Goal: Task Accomplishment & Management: Manage account settings

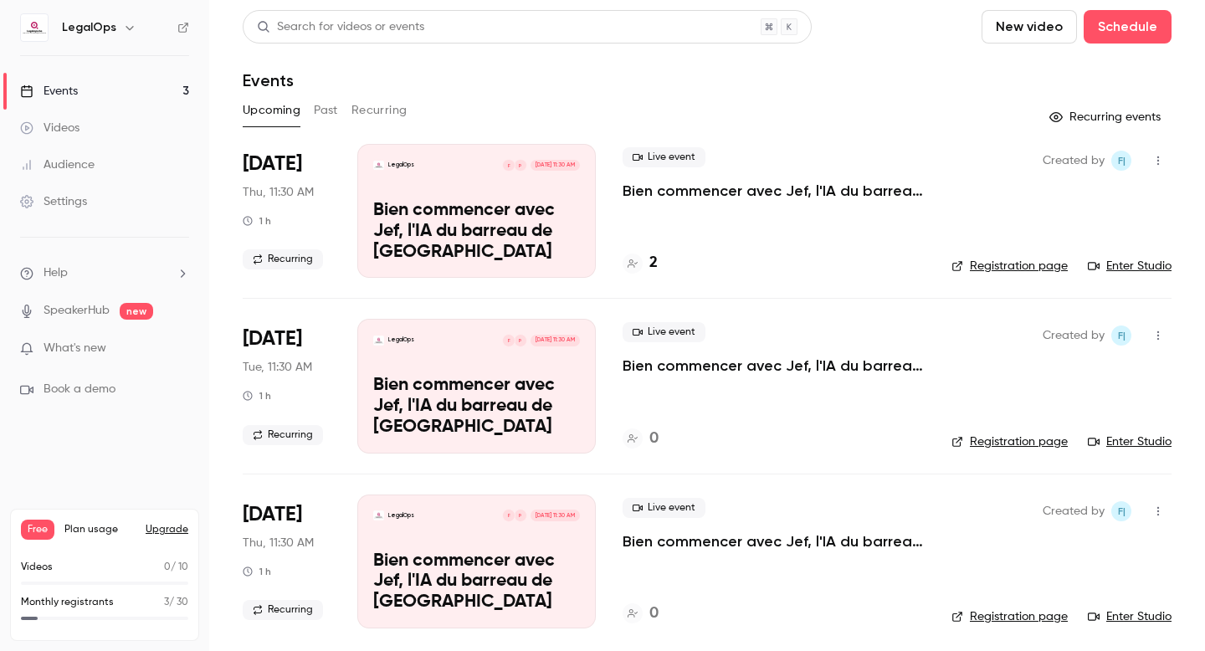
scroll to position [8, 0]
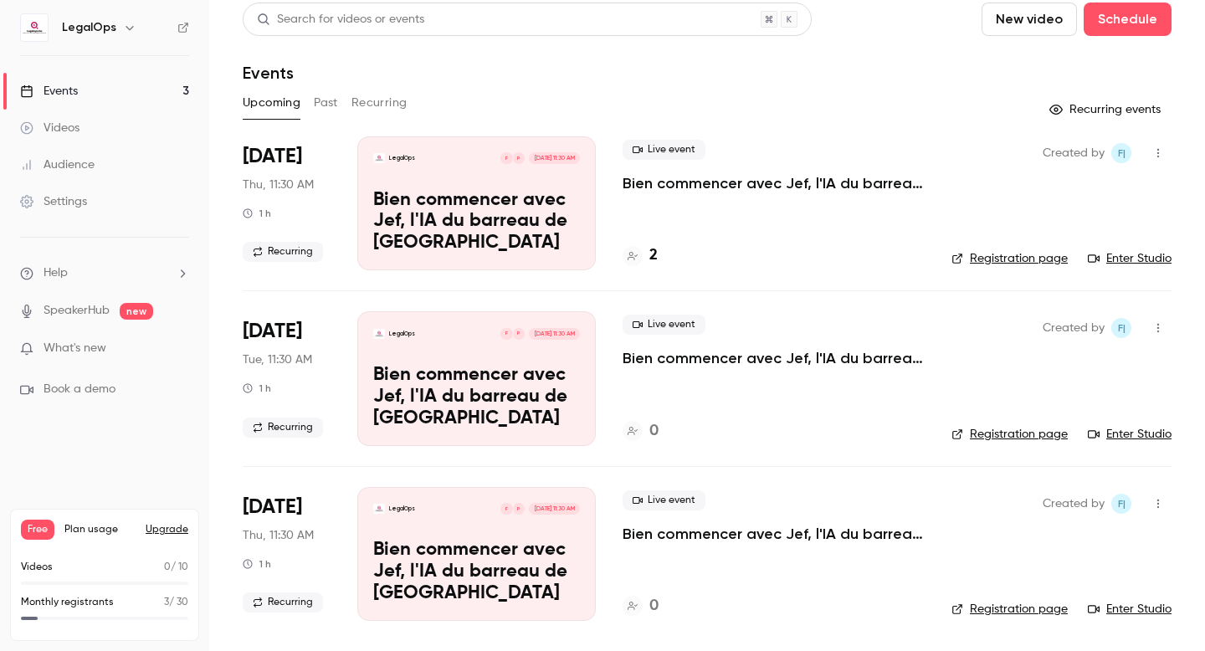
click at [542, 217] on p "Bien commencer avec Jef, l'IA du barreau de [GEOGRAPHIC_DATA]" at bounding box center [476, 222] width 207 height 64
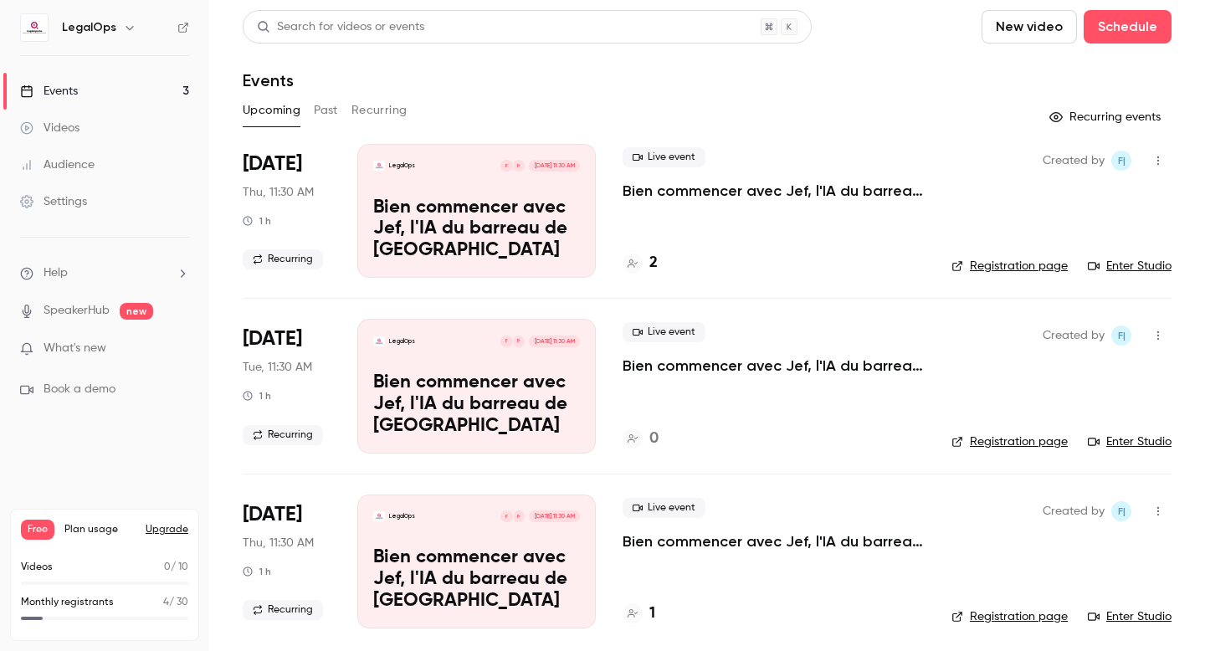
click at [562, 224] on p "Bien commencer avec Jef, l'IA du barreau de [GEOGRAPHIC_DATA]" at bounding box center [476, 229] width 207 height 64
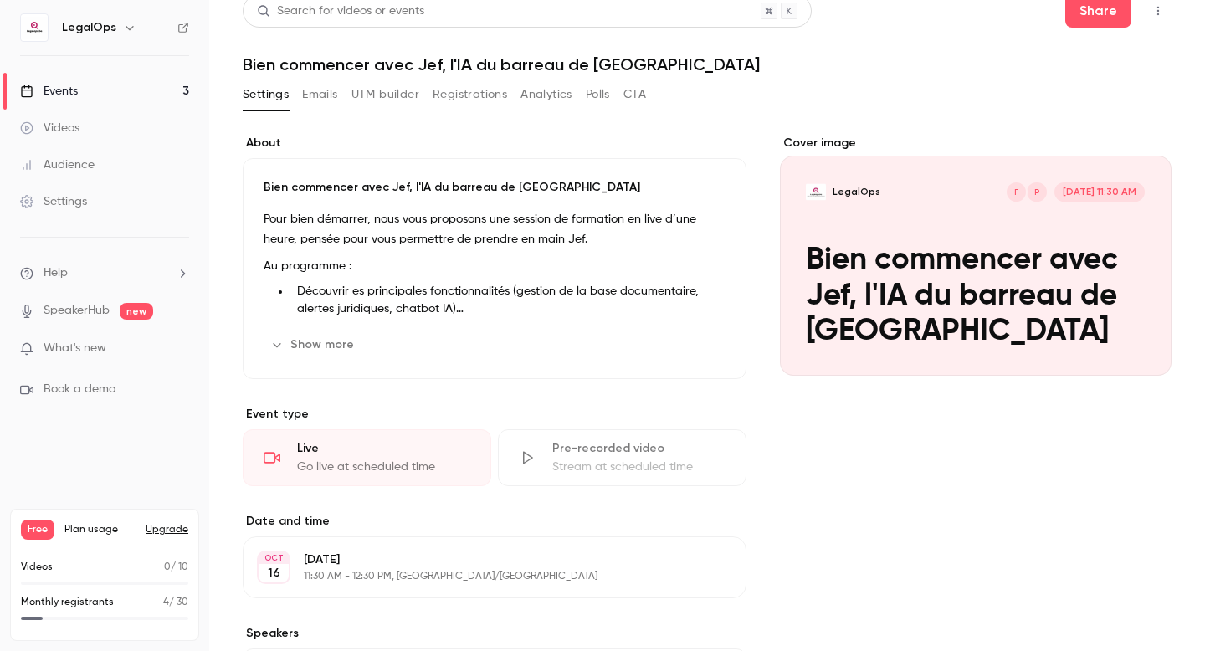
scroll to position [17, 0]
click at [1138, 343] on icon "Cover image" at bounding box center [1141, 344] width 18 height 13
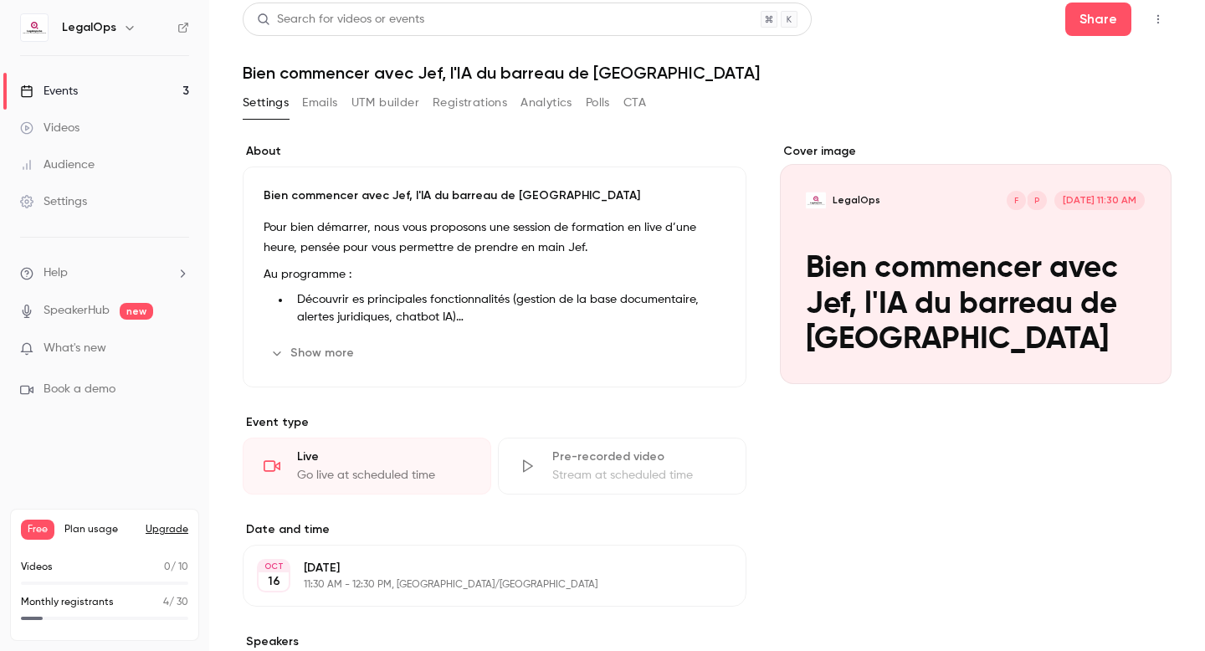
scroll to position [0, 0]
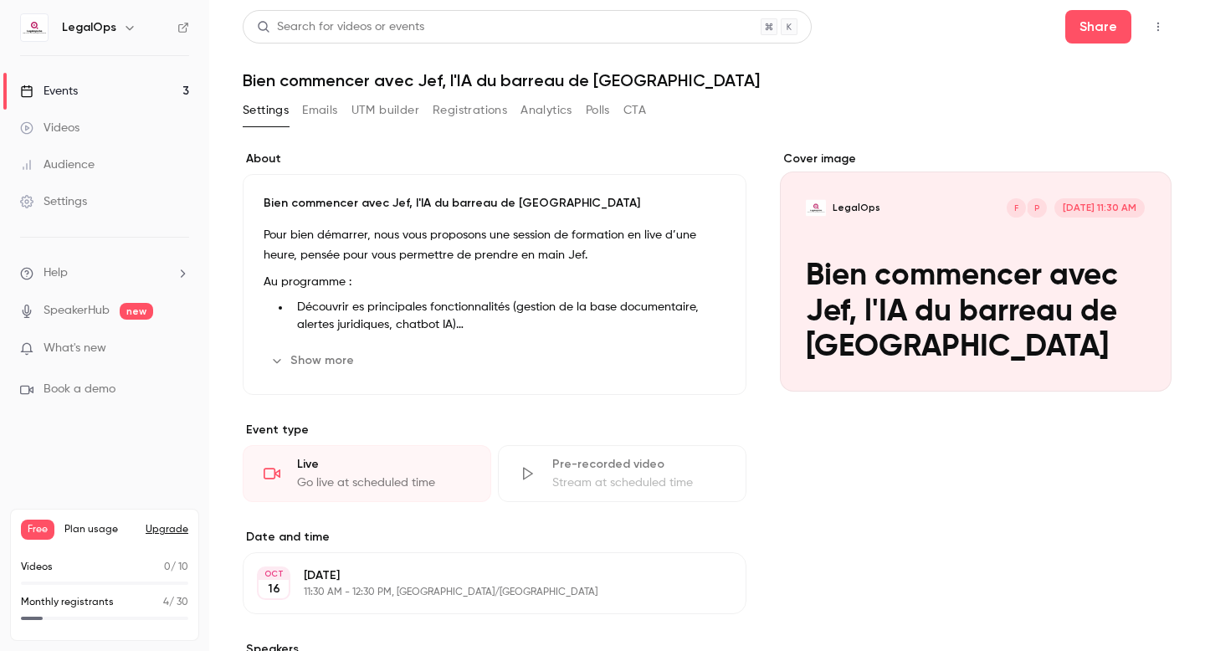
click at [1154, 28] on icon "button" at bounding box center [1157, 27] width 13 height 12
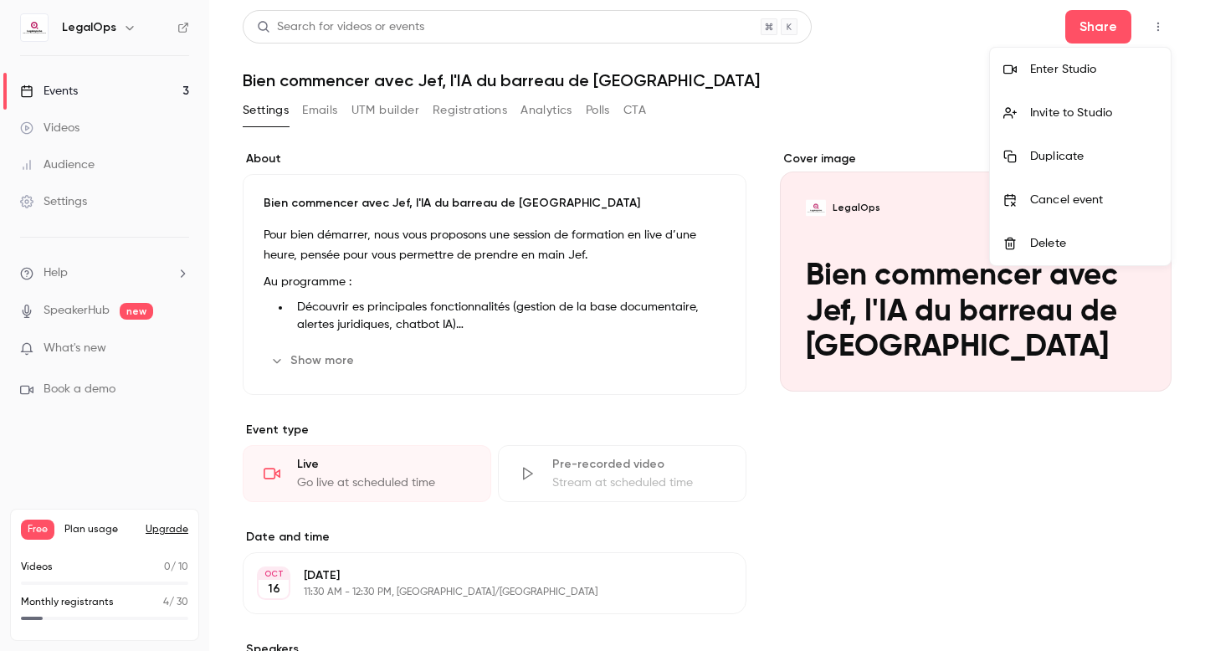
click at [702, 166] on div at bounding box center [602, 325] width 1205 height 651
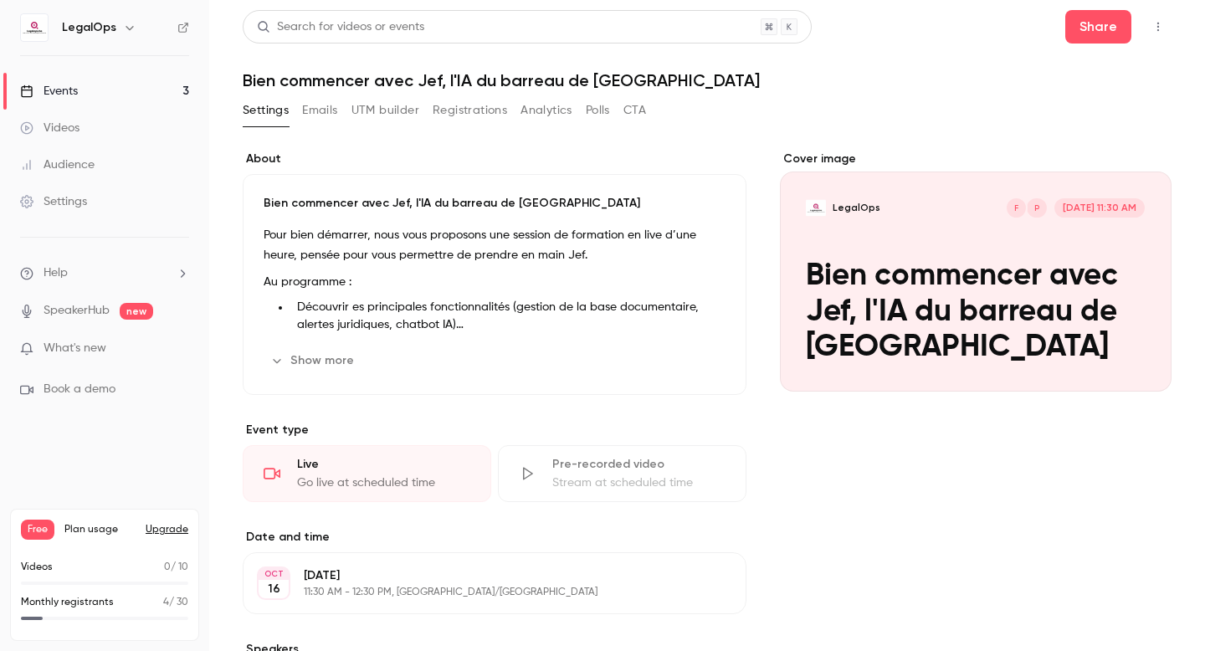
click at [334, 114] on button "Emails" at bounding box center [319, 110] width 35 height 27
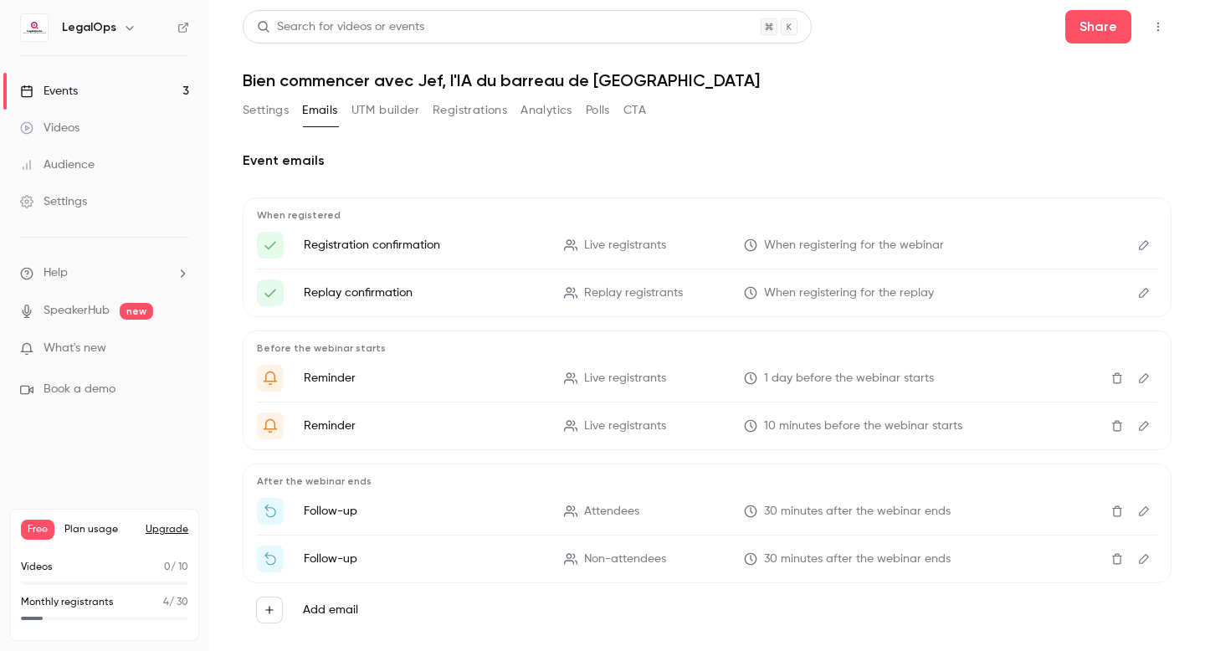
click at [1140, 242] on icon "Edit" at bounding box center [1143, 245] width 13 height 12
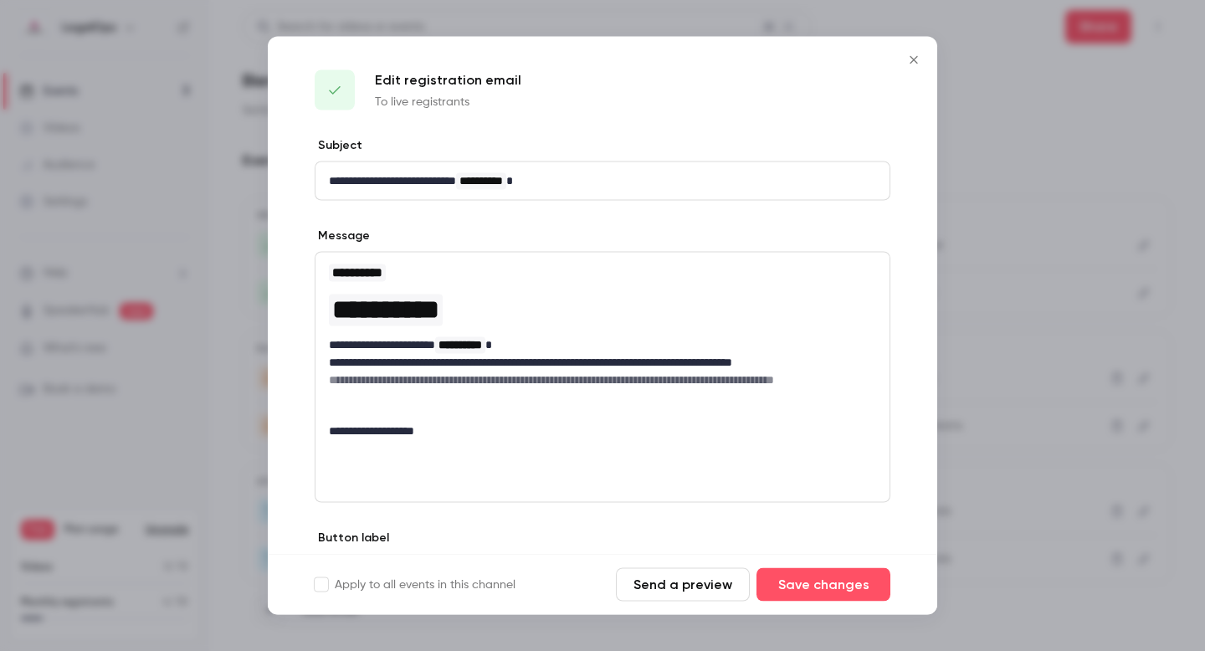
click at [913, 60] on icon "Close" at bounding box center [913, 60] width 8 height 8
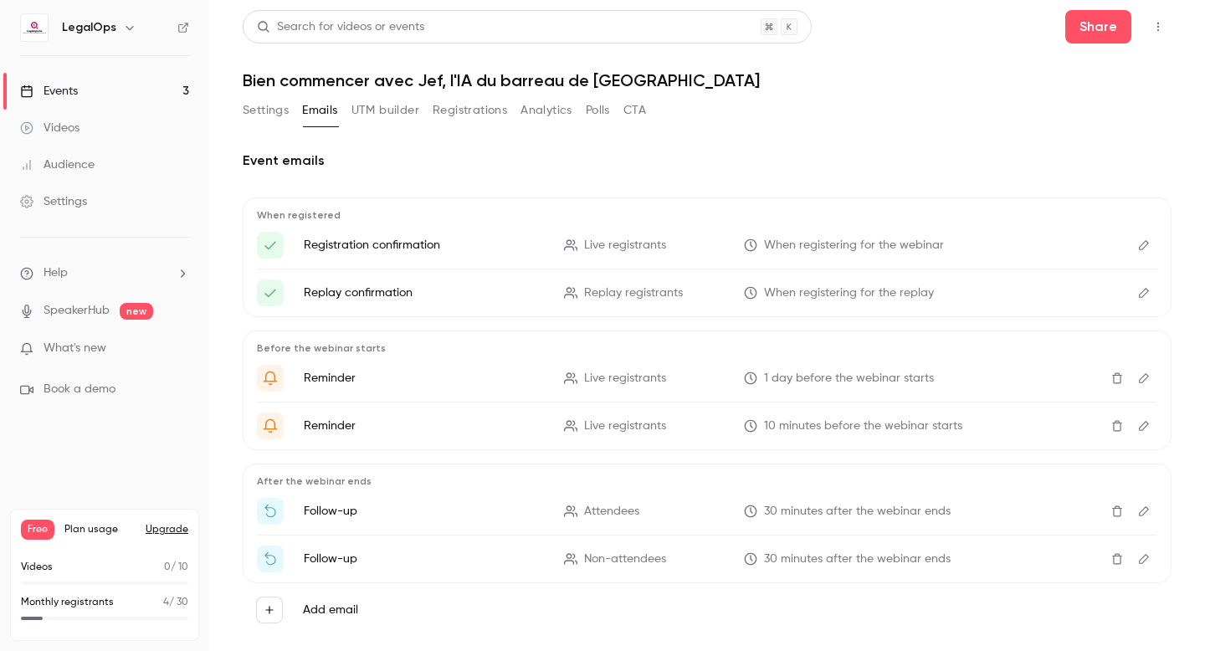
click at [407, 117] on button "UTM builder" at bounding box center [385, 110] width 68 height 27
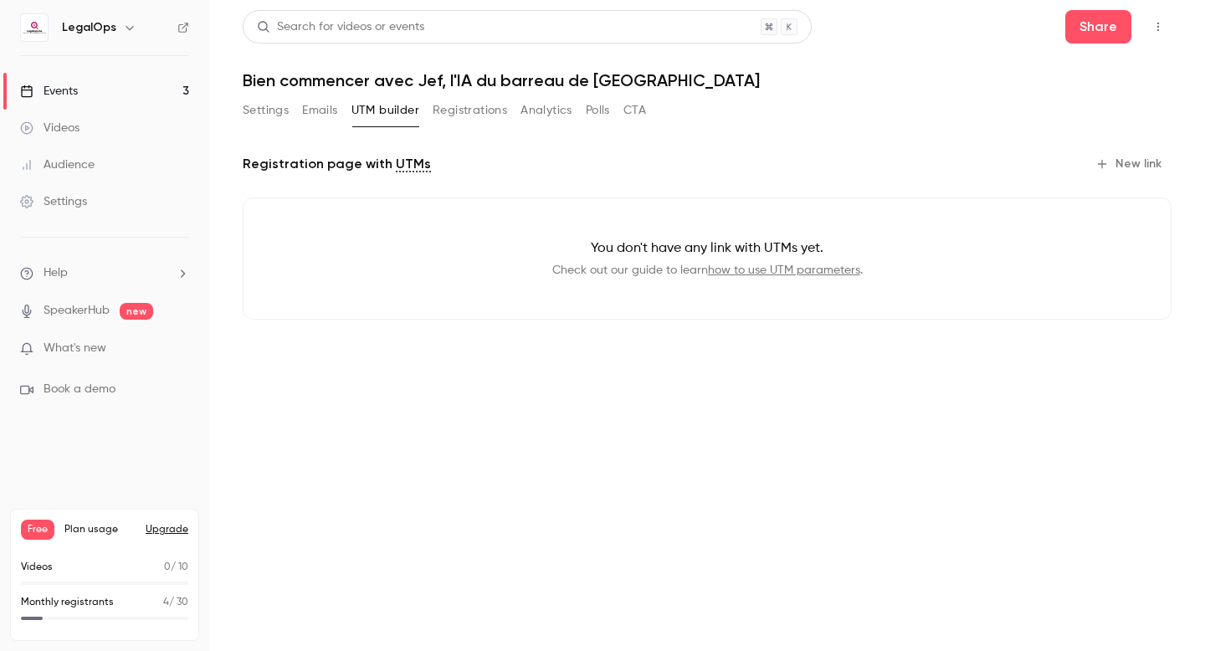
click at [463, 112] on button "Registrations" at bounding box center [469, 110] width 74 height 27
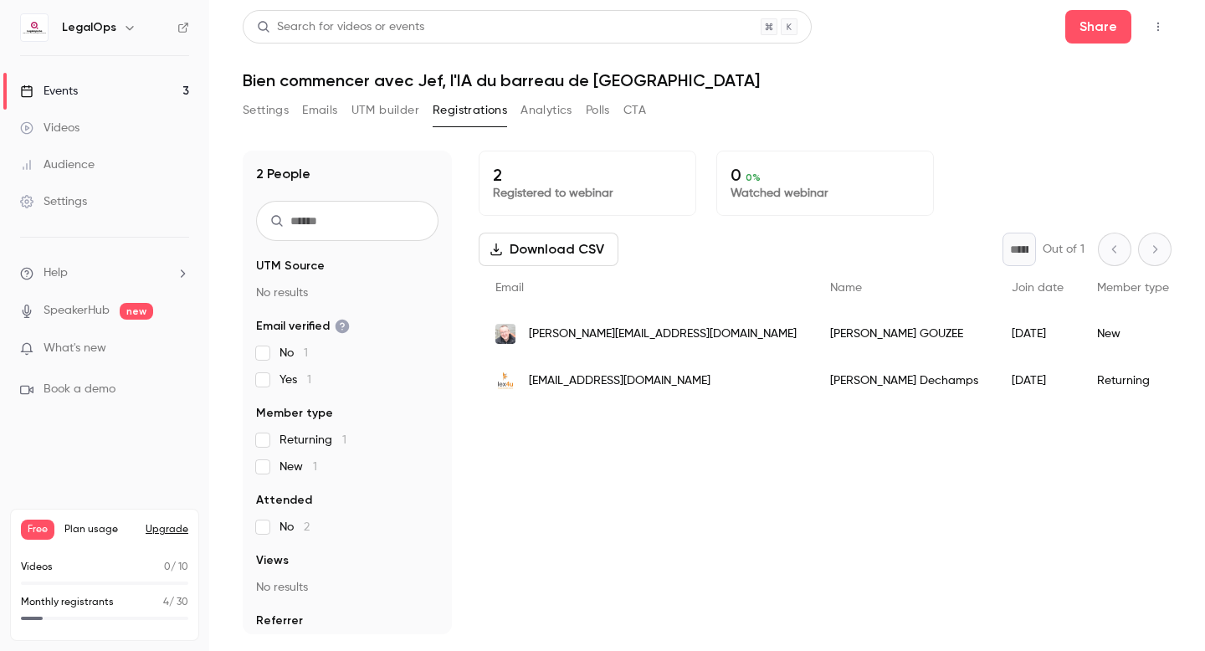
click at [555, 112] on button "Analytics" at bounding box center [546, 110] width 52 height 27
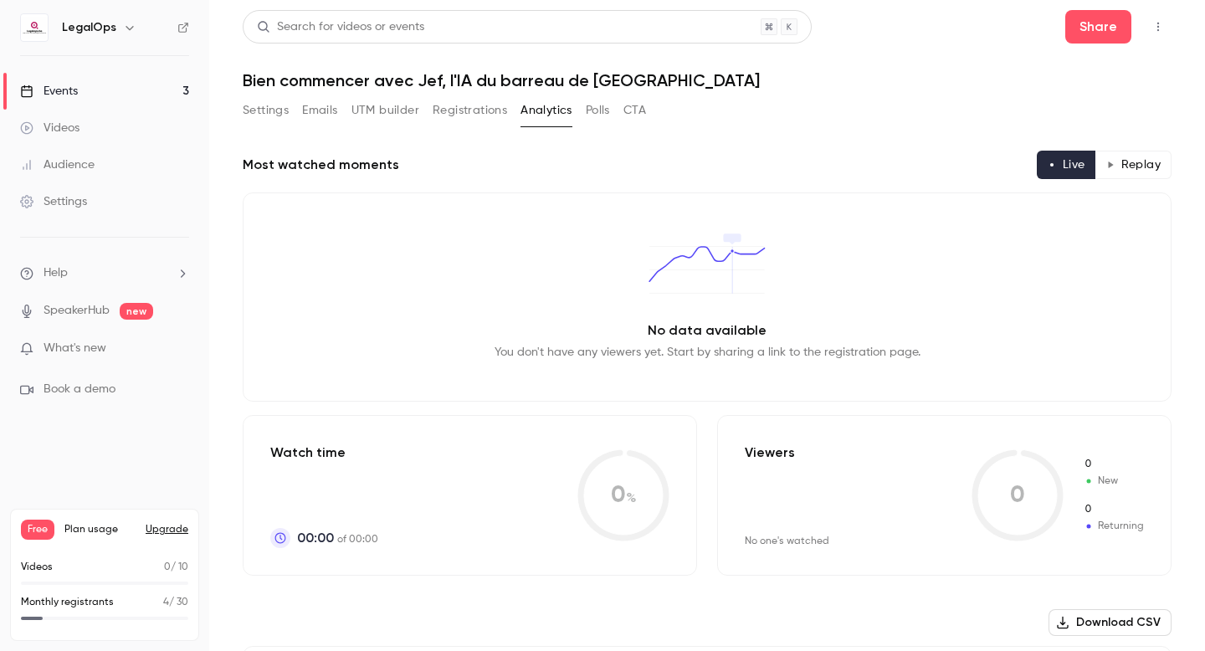
click at [596, 117] on button "Polls" at bounding box center [598, 110] width 24 height 27
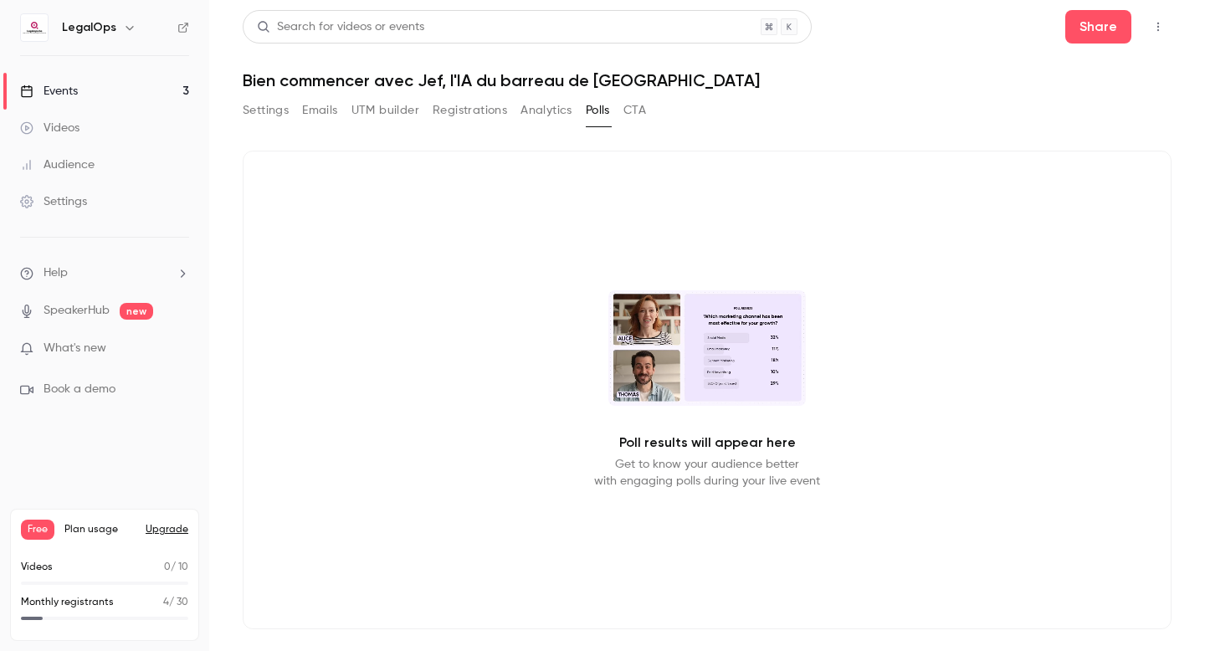
click at [633, 114] on button "CTA" at bounding box center [634, 110] width 23 height 27
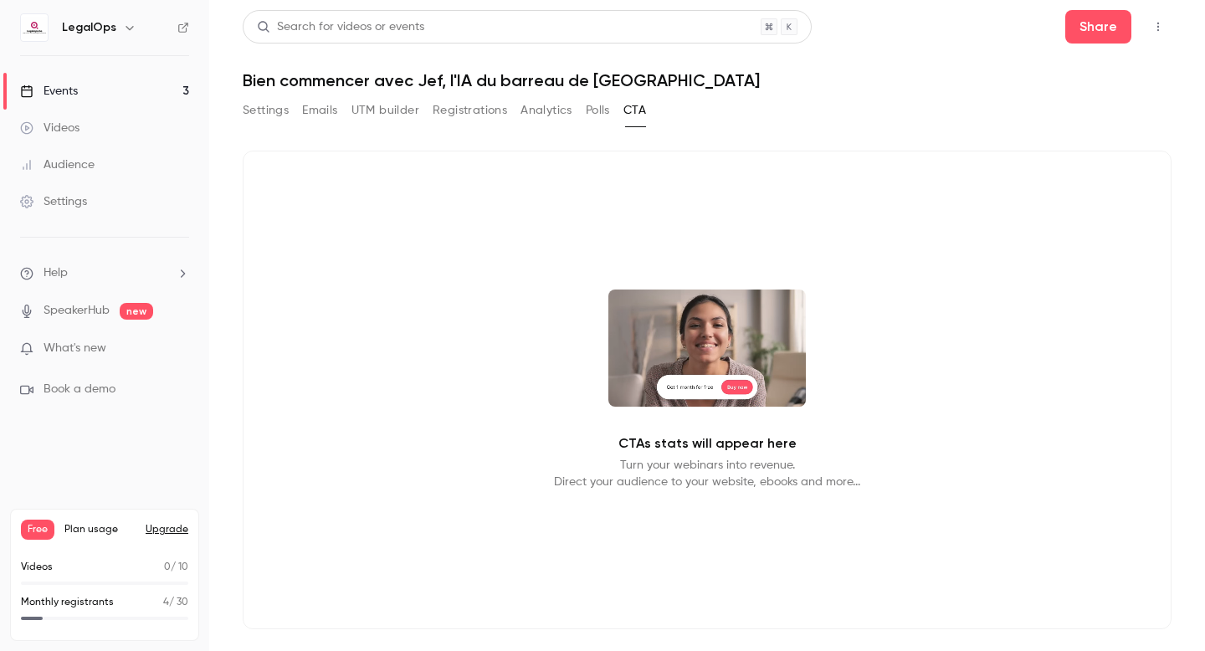
click at [268, 111] on button "Settings" at bounding box center [266, 110] width 46 height 27
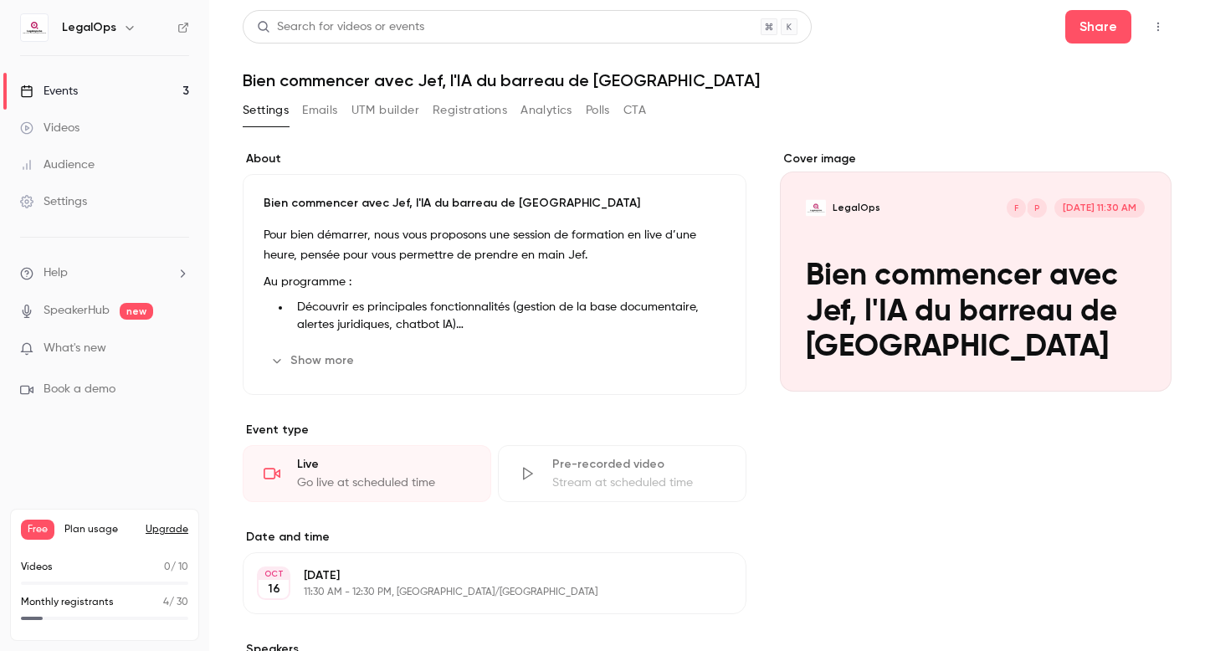
scroll to position [8, 0]
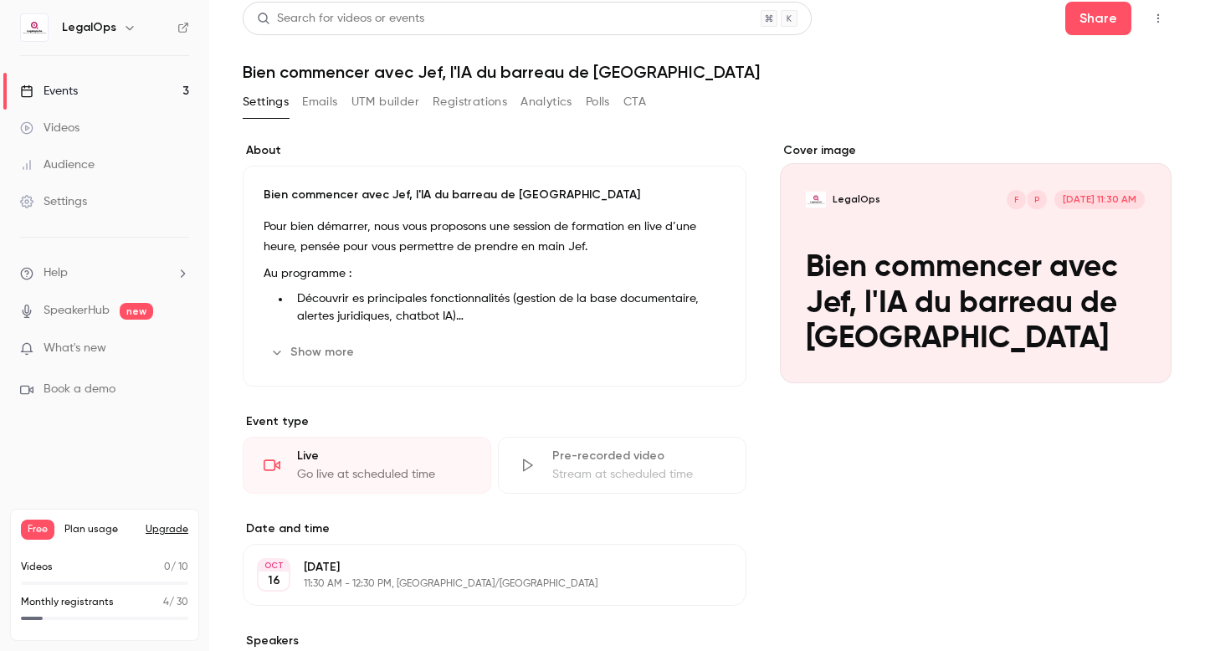
click at [685, 354] on icon "button" at bounding box center [678, 351] width 13 height 13
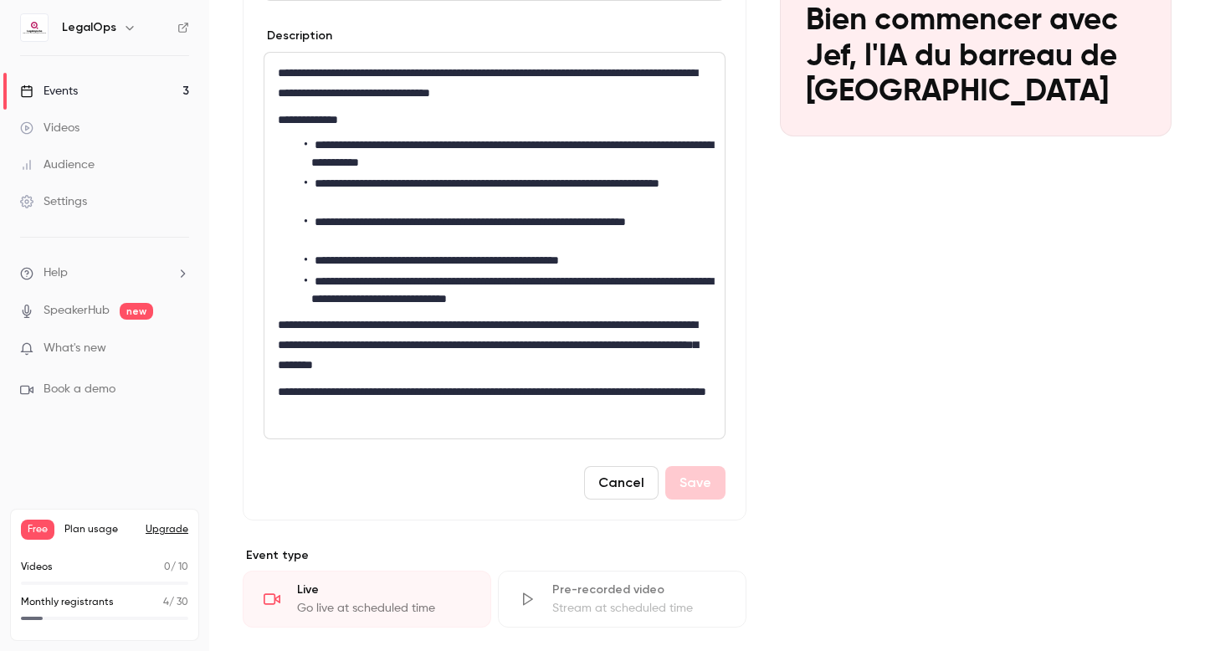
scroll to position [260, 0]
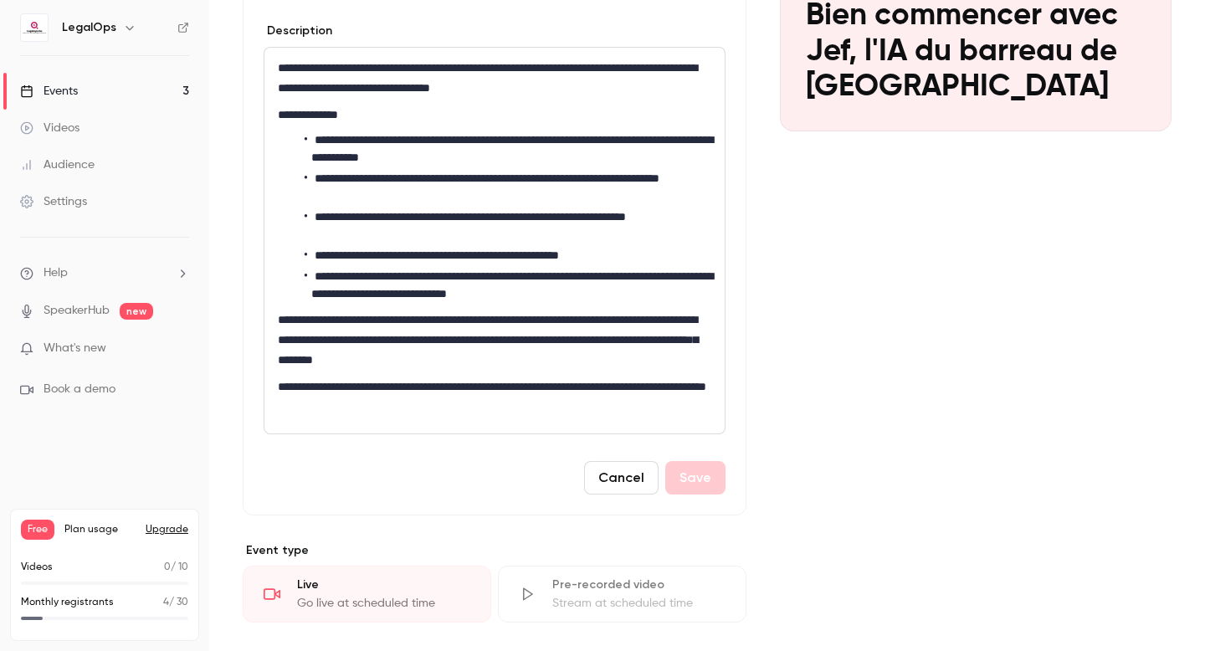
click at [621, 476] on button "Cancel" at bounding box center [621, 477] width 74 height 33
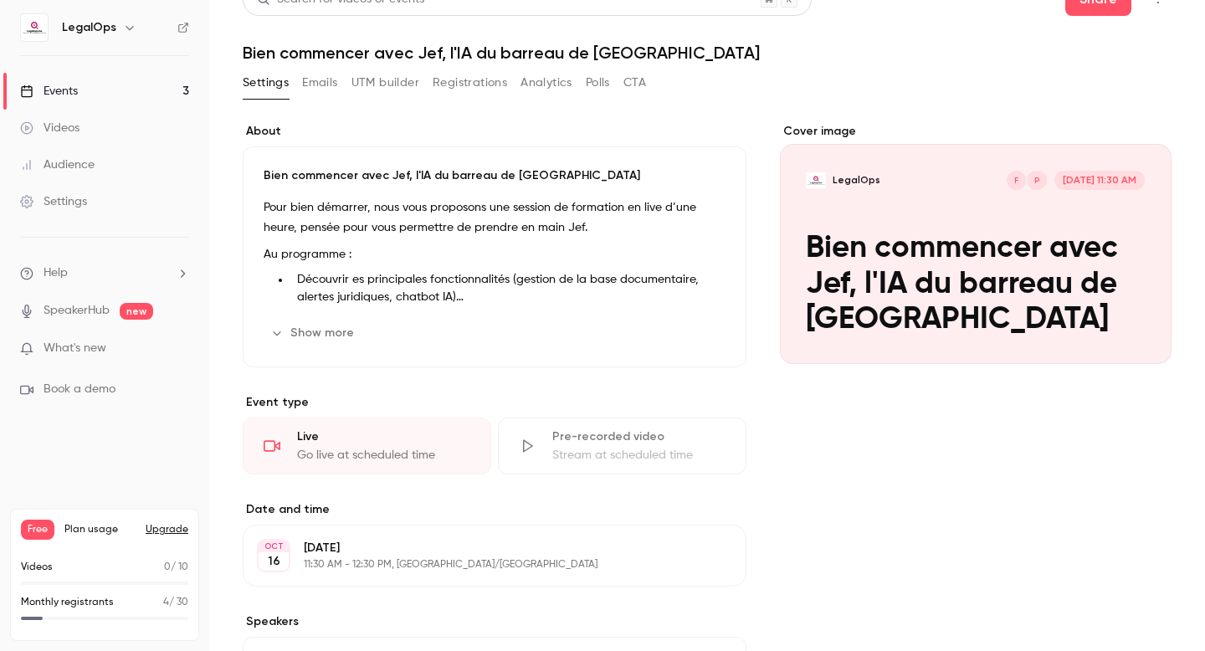
scroll to position [0, 0]
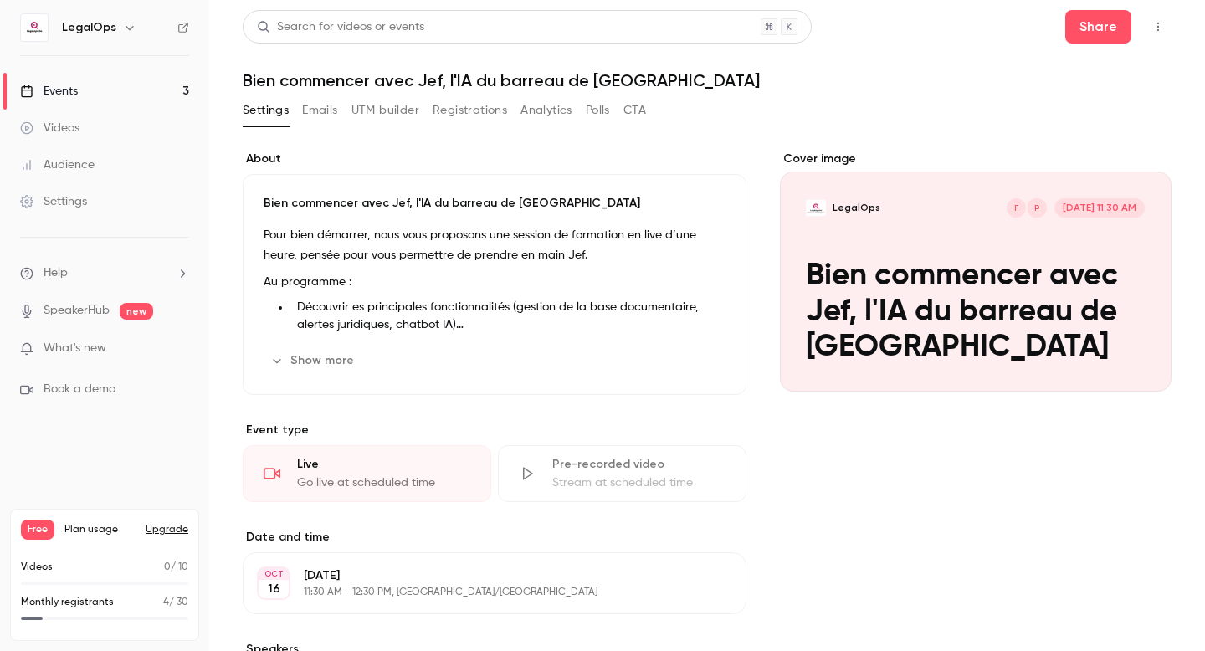
click at [95, 312] on link "SpeakerHub" at bounding box center [76, 311] width 66 height 18
click at [101, 277] on li "Help" at bounding box center [104, 273] width 169 height 18
click at [96, 207] on div at bounding box center [602, 325] width 1205 height 651
click at [69, 202] on div "Settings" at bounding box center [53, 201] width 67 height 17
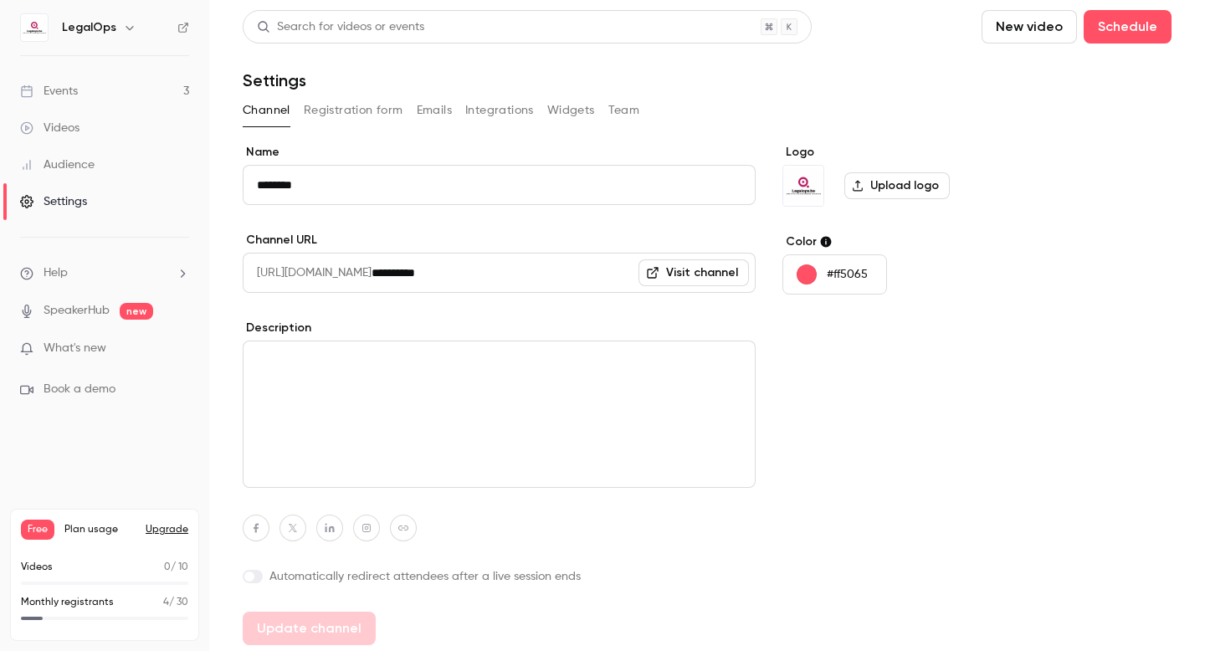
click at [363, 115] on button "Registration form" at bounding box center [354, 110] width 100 height 27
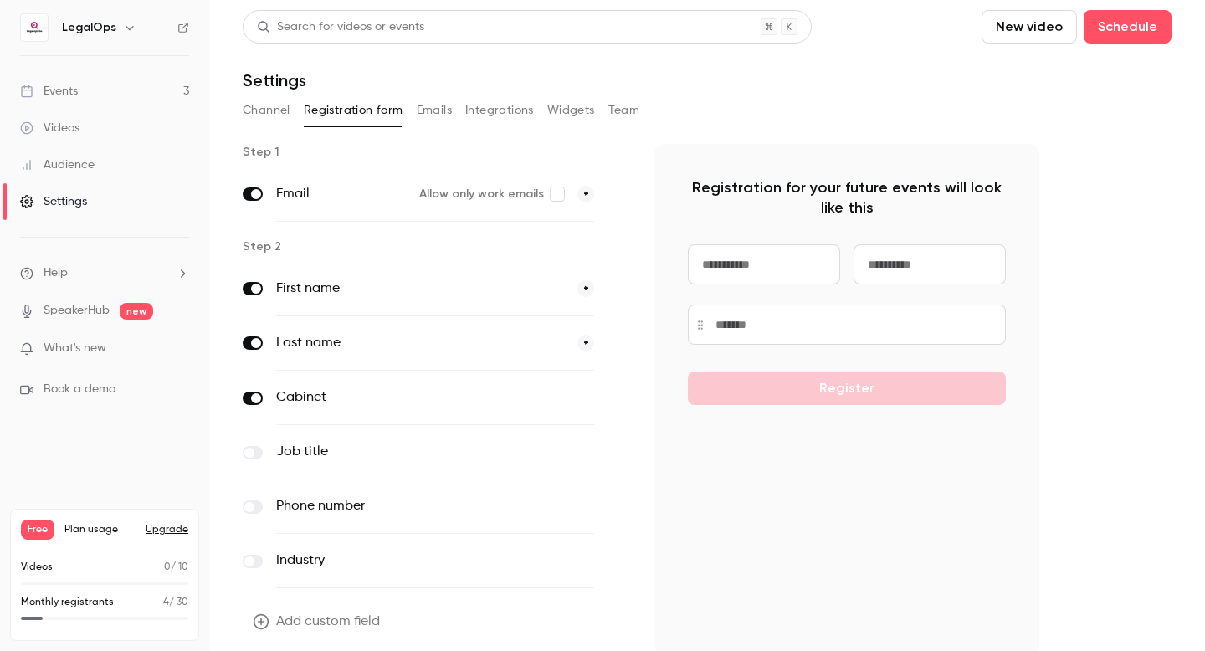
click at [442, 112] on button "Emails" at bounding box center [434, 110] width 35 height 27
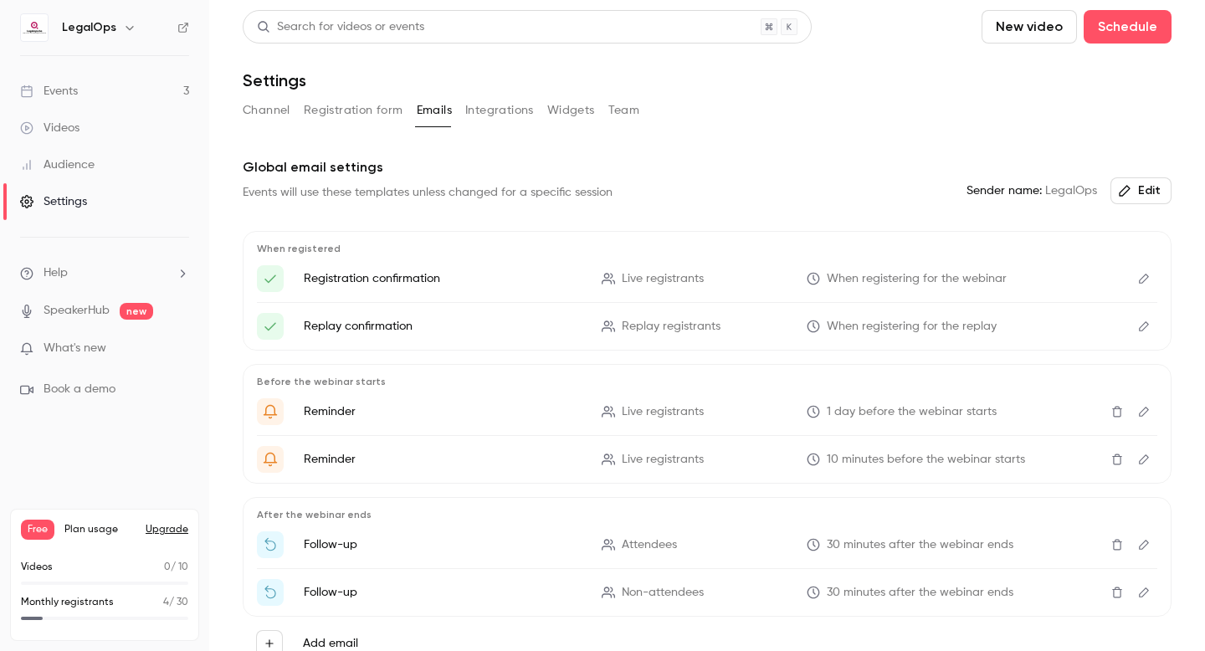
click at [501, 111] on button "Integrations" at bounding box center [499, 110] width 69 height 27
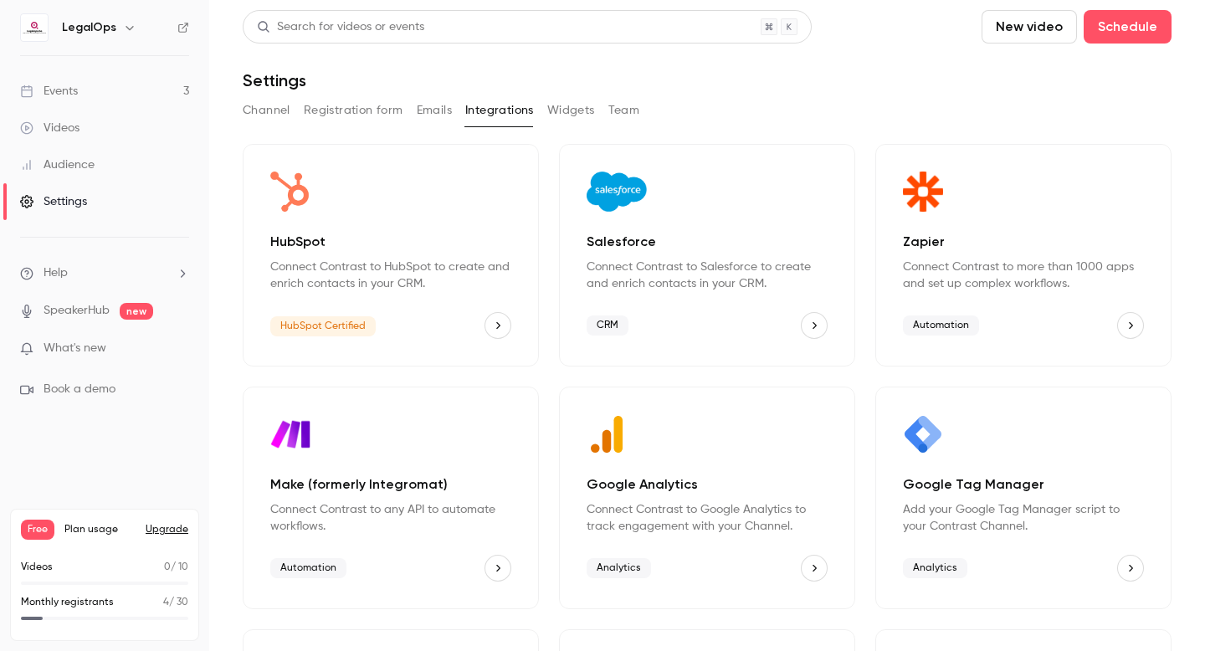
click at [566, 115] on button "Widgets" at bounding box center [571, 110] width 48 height 27
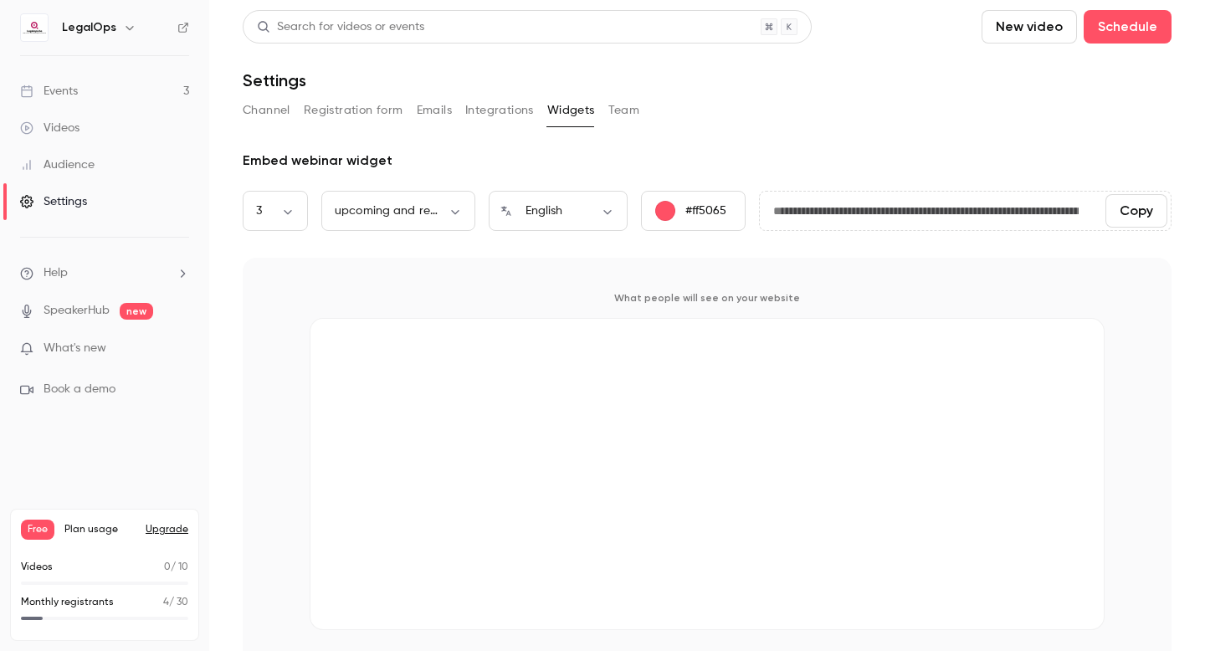
click at [621, 113] on button "Team" at bounding box center [624, 110] width 32 height 27
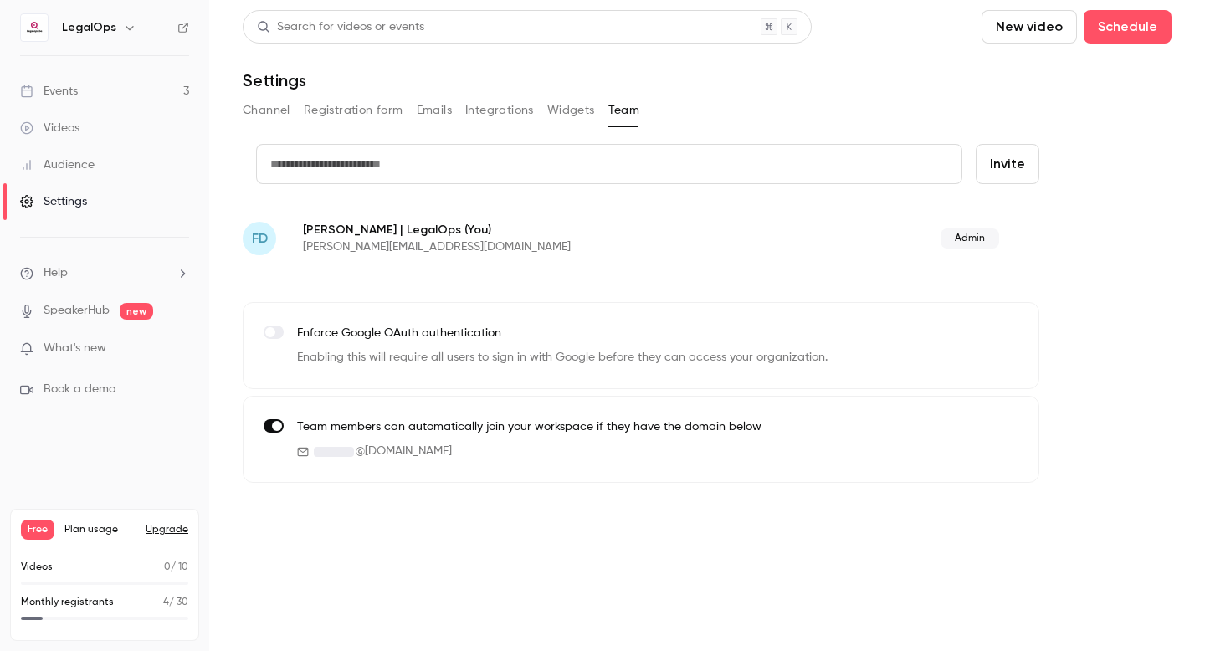
click at [460, 163] on input "text" at bounding box center [609, 164] width 706 height 40
type input "**********"
click at [993, 170] on button "Invite" at bounding box center [1007, 164] width 64 height 40
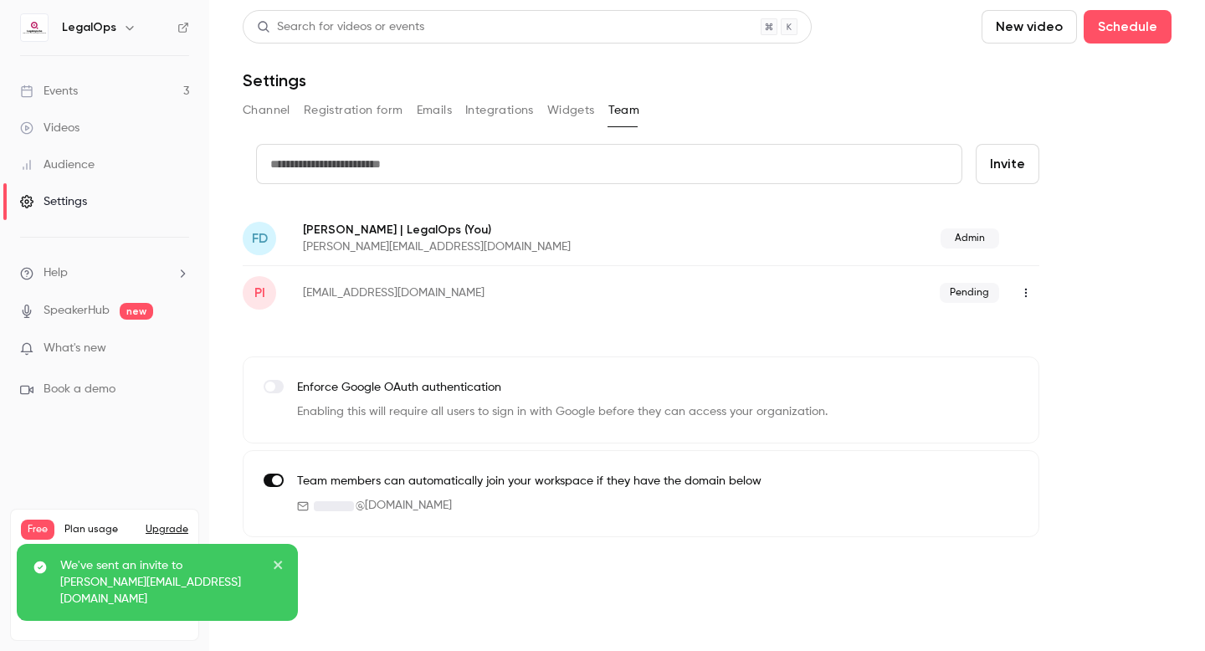
click at [416, 164] on input "text" at bounding box center [609, 164] width 706 height 40
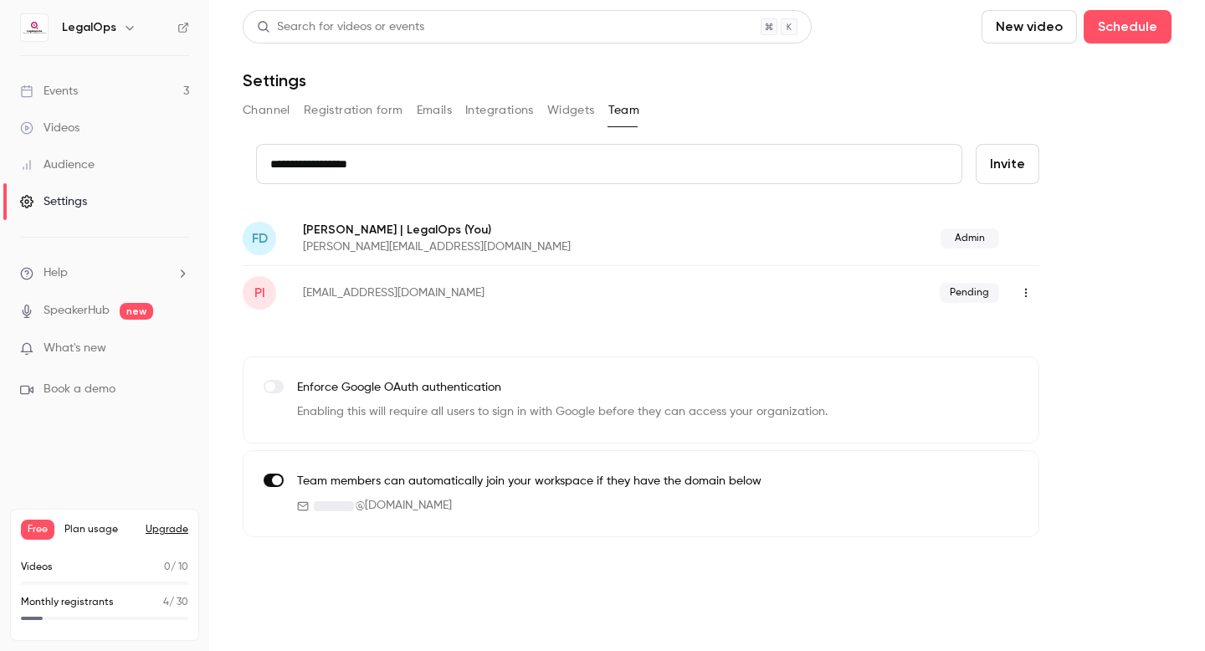
type input "**********"
click at [1008, 172] on button "Invite" at bounding box center [1007, 164] width 64 height 40
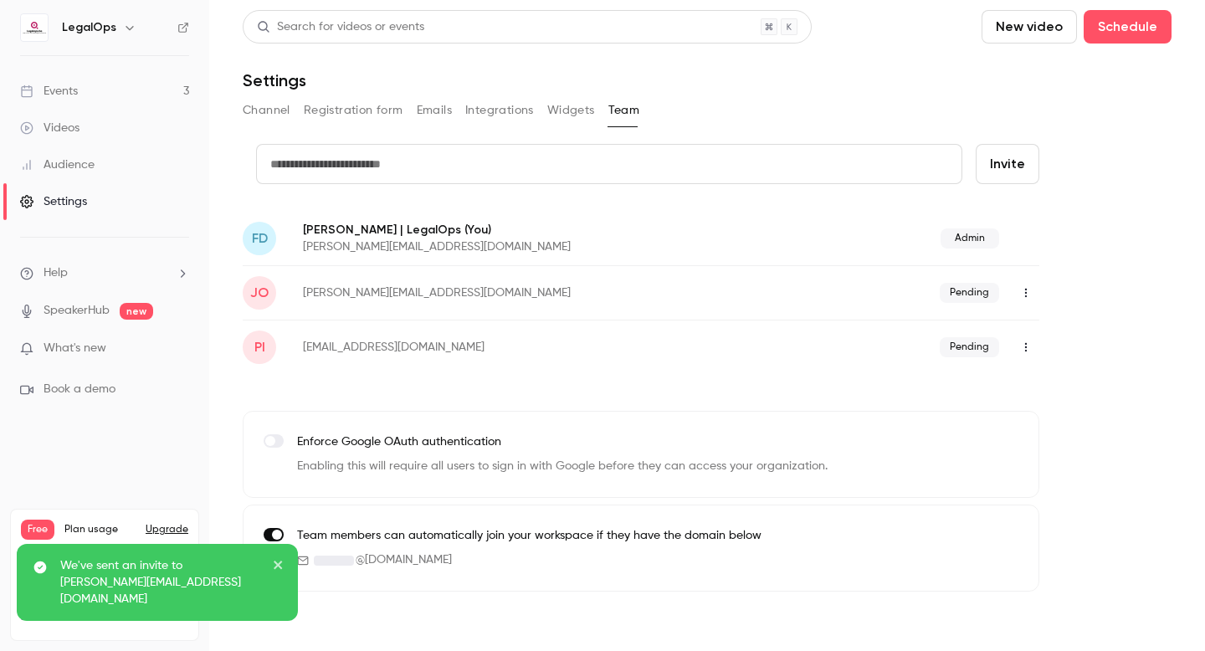
click at [125, 96] on link "Events 3" at bounding box center [104, 91] width 209 height 37
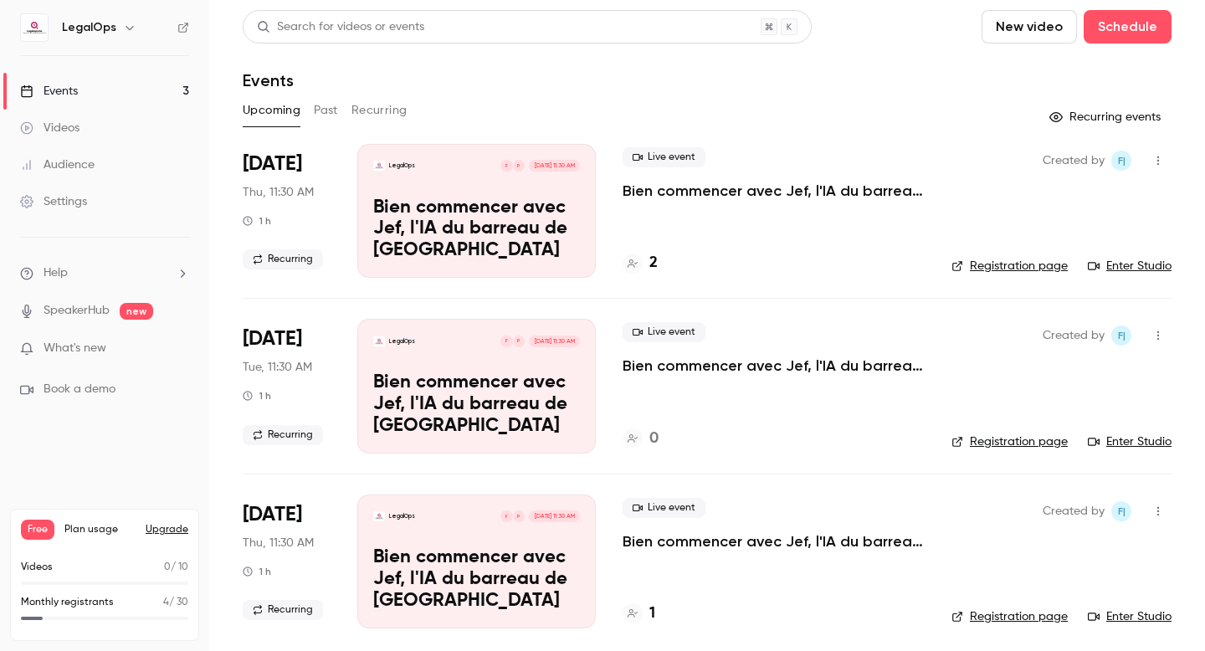
click at [126, 96] on link "Events 3" at bounding box center [104, 91] width 209 height 37
click at [1010, 269] on link "Registration page" at bounding box center [1009, 266] width 116 height 17
click at [124, 93] on link "Events 3" at bounding box center [104, 91] width 209 height 37
click at [105, 94] on link "Events 3" at bounding box center [104, 91] width 209 height 37
click at [185, 31] on icon at bounding box center [183, 28] width 12 height 12
